Goal: Entertainment & Leisure: Consume media (video, audio)

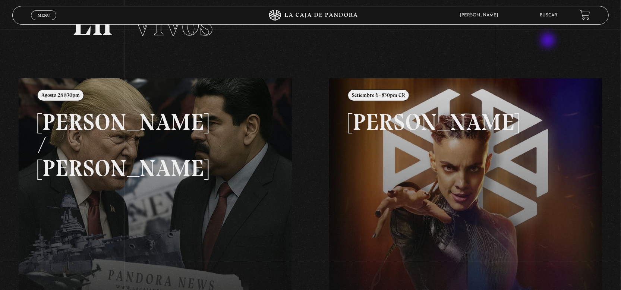
scroll to position [47, 0]
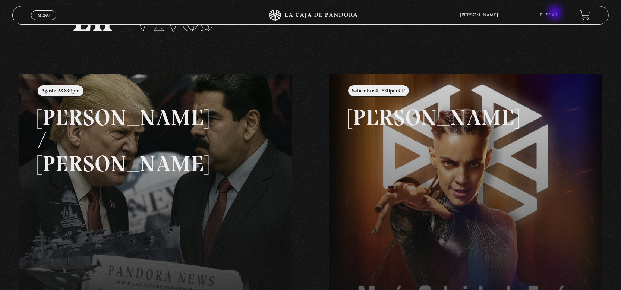
click at [556, 13] on link "Buscar" at bounding box center [549, 15] width 18 height 4
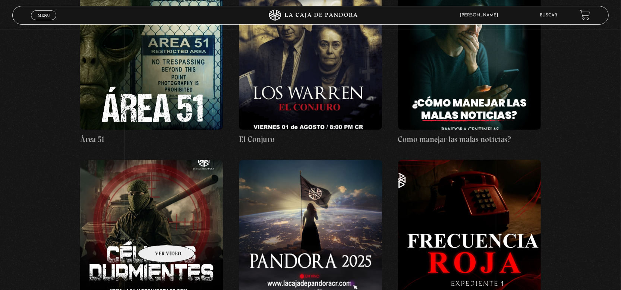
scroll to position [186, 0]
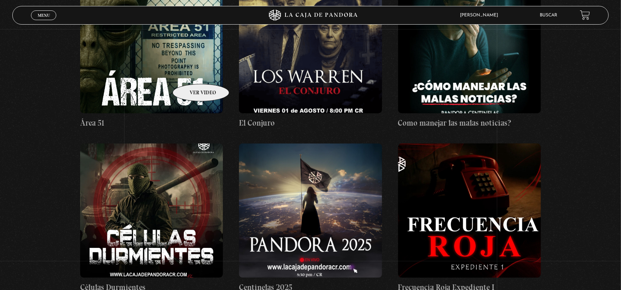
click at [191, 73] on figure at bounding box center [151, 46] width 143 height 134
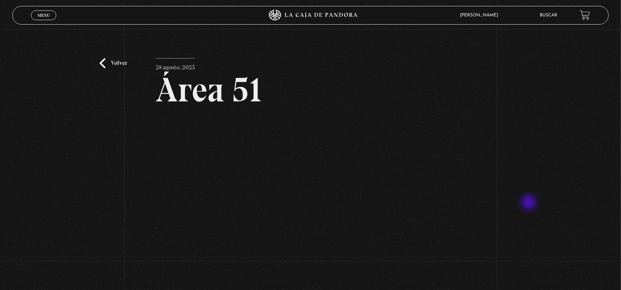
click at [529, 203] on div "Volver 28 agosto, 2025 Área 51 WhatsApp Twitter Messenger Email" at bounding box center [310, 178] width 621 height 298
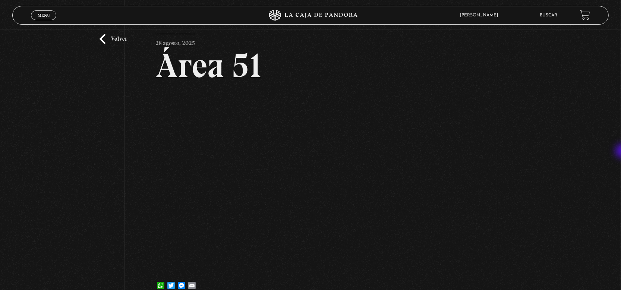
scroll to position [25, 0]
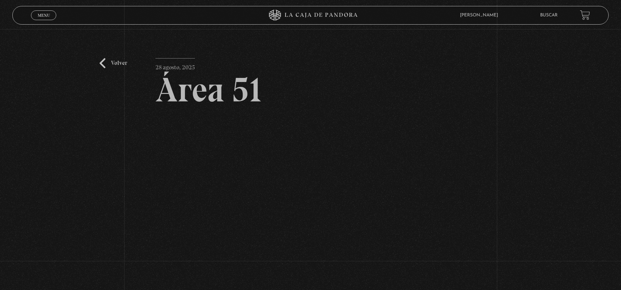
scroll to position [25, 0]
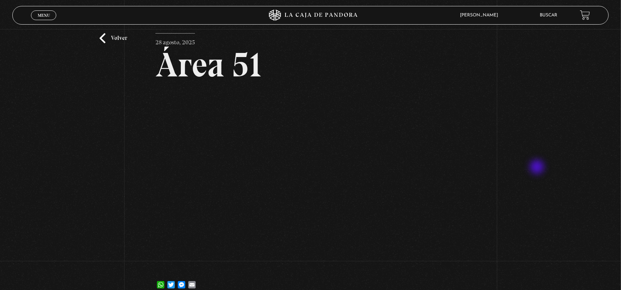
click at [538, 168] on div "Volver 28 agosto, 2025 Área 51 WhatsApp Twitter Messenger Email" at bounding box center [310, 153] width 621 height 298
